Goal: Find specific page/section: Find specific page/section

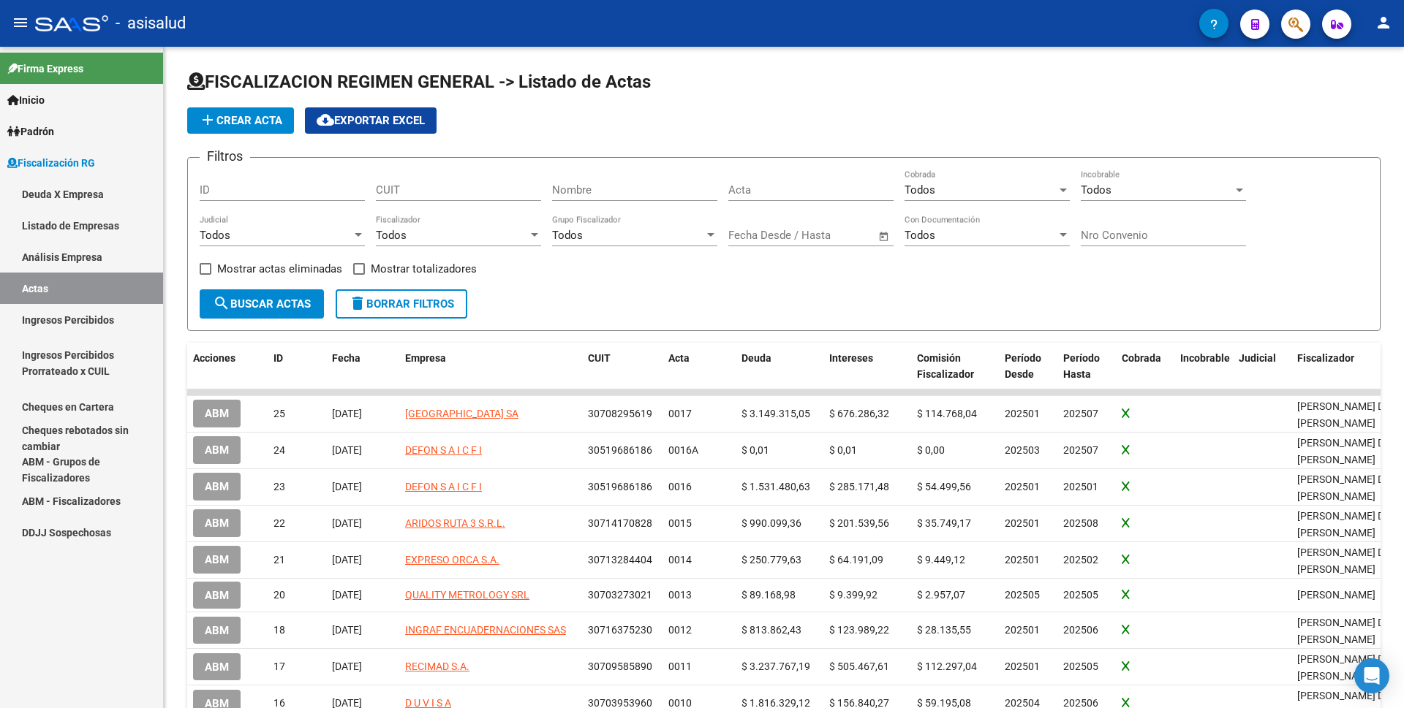
click at [67, 250] on link "Análisis Empresa" at bounding box center [81, 256] width 163 height 31
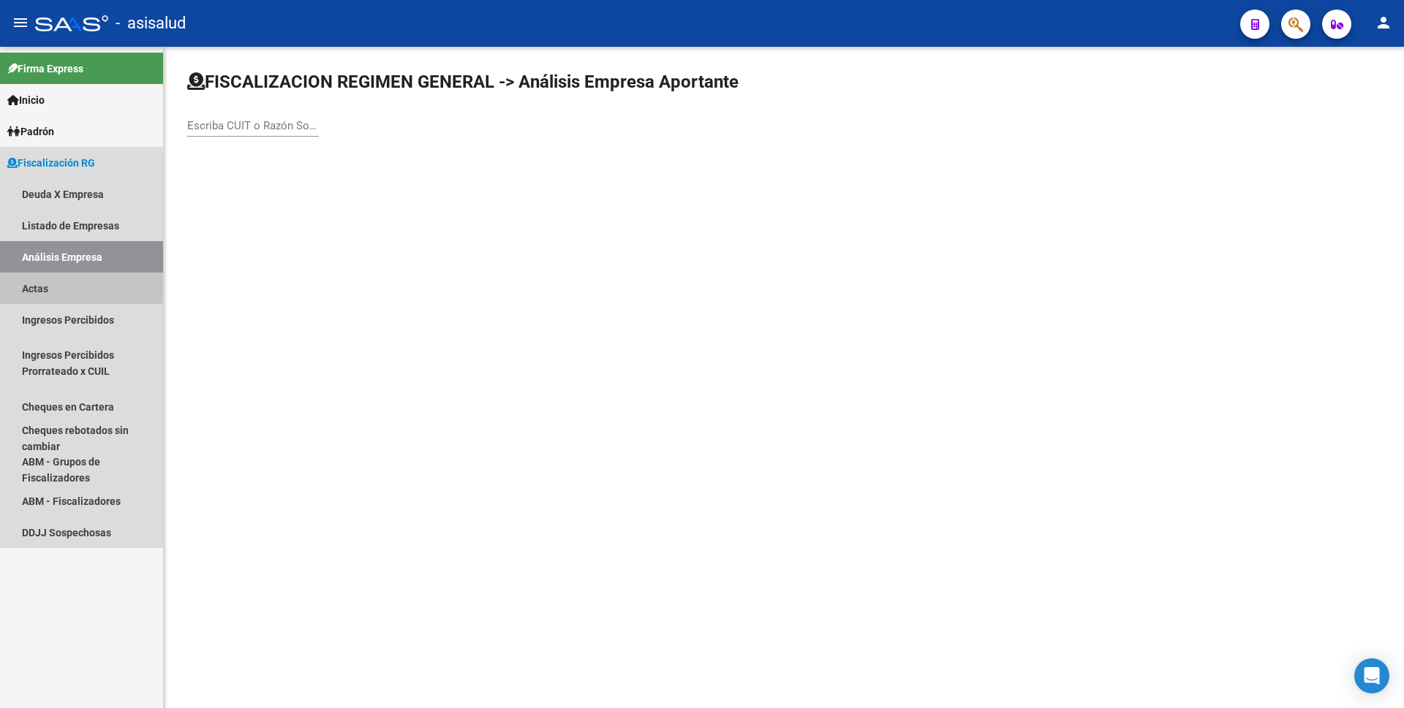
click at [69, 282] on link "Actas" at bounding box center [81, 288] width 163 height 31
